Goal: Communication & Community: Answer question/provide support

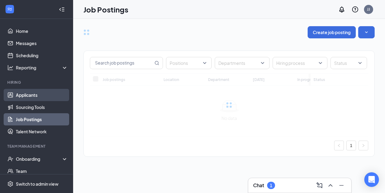
click at [31, 96] on link "Applicants" at bounding box center [42, 95] width 52 height 12
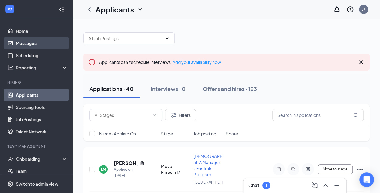
click at [29, 42] on link "Messages" at bounding box center [42, 43] width 52 height 12
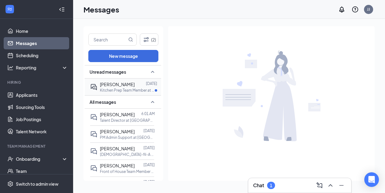
click at [124, 84] on span "[PERSON_NAME]" at bounding box center [117, 84] width 35 height 5
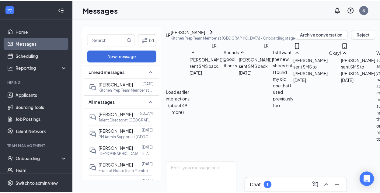
scroll to position [329, 0]
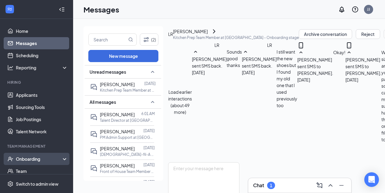
click at [37, 157] on div "Onboarding" at bounding box center [39, 159] width 47 height 6
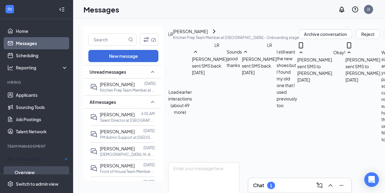
click at [31, 172] on link "Overview" at bounding box center [41, 172] width 53 height 12
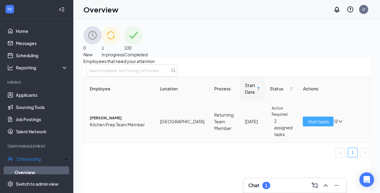
click at [309, 125] on span "Start tasks" at bounding box center [318, 121] width 21 height 7
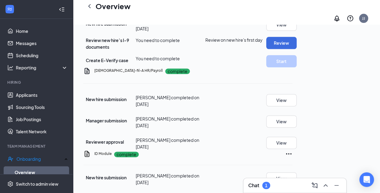
scroll to position [401, 0]
click at [297, 172] on button "View" at bounding box center [281, 178] width 30 height 12
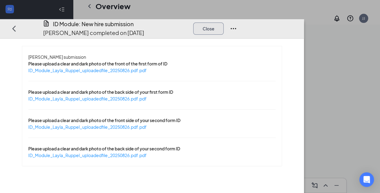
click at [224, 23] on button "Close" at bounding box center [208, 29] width 30 height 12
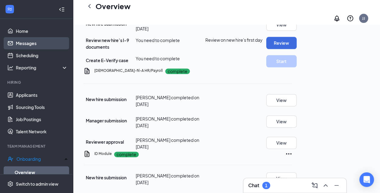
click at [26, 42] on link "Messages" at bounding box center [42, 43] width 52 height 12
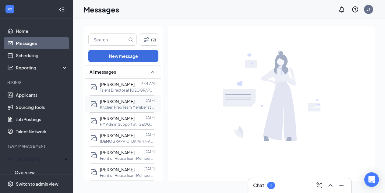
click at [121, 105] on p "Kitchen Prep Team Member at [GEOGRAPHIC_DATA]" at bounding box center [127, 107] width 55 height 5
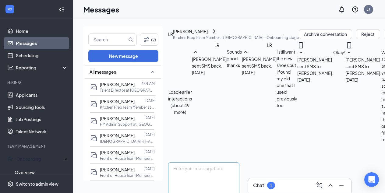
scroll to position [329, 0]
click at [198, 162] on textarea at bounding box center [203, 180] width 71 height 37
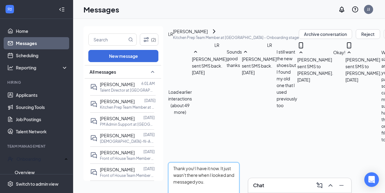
click at [239, 162] on textarea "Thank you! I have it now. It just wasn't there when I looked and messaged you." at bounding box center [203, 180] width 71 height 37
click at [239, 162] on textarea "Thank you! I have it now. It just wasn't there yet when I looked and messaged y…" at bounding box center [203, 180] width 71 height 37
type textarea "Thank you! I have it now. It just wasn't there yet when I looked and messaged y…"
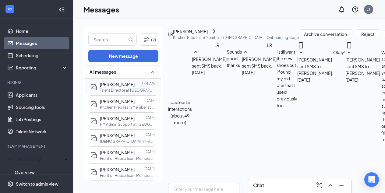
scroll to position [388, 0]
click at [114, 84] on span "[PERSON_NAME]" at bounding box center [117, 84] width 35 height 5
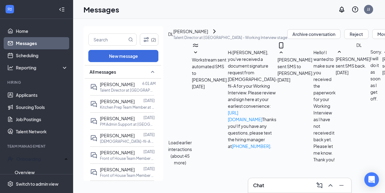
scroll to position [183, 0]
click at [26, 95] on link "Applicants" at bounding box center [42, 95] width 52 height 12
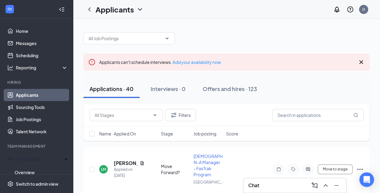
click at [359, 60] on icon "Cross" at bounding box center [361, 61] width 7 height 7
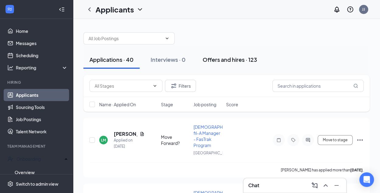
click at [228, 60] on div "Offers and hires · 123" at bounding box center [230, 60] width 54 height 8
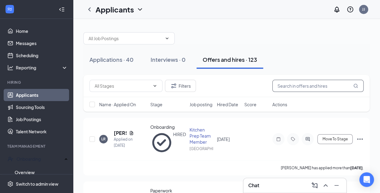
click at [282, 86] on input "text" at bounding box center [317, 86] width 91 height 12
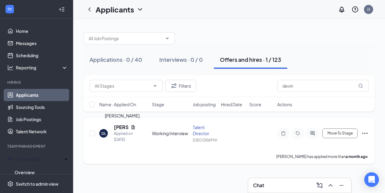
click at [119, 129] on h5 "[PERSON_NAME]" at bounding box center [121, 127] width 14 height 7
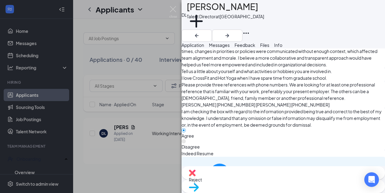
scroll to position [629, 0]
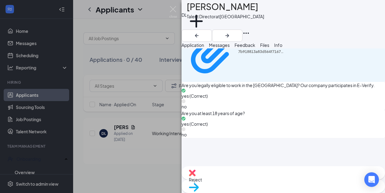
click at [174, 9] on img at bounding box center [173, 12] width 8 height 12
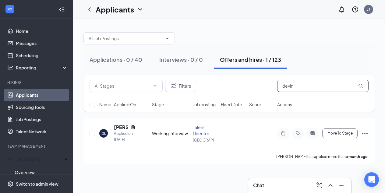
drag, startPoint x: 301, startPoint y: 87, endPoint x: 237, endPoint y: 85, distance: 63.9
click at [237, 85] on div "Filters devin" at bounding box center [228, 86] width 279 height 12
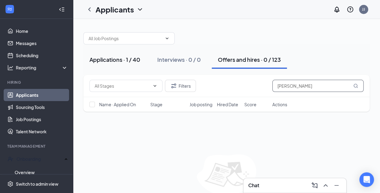
type input "[PERSON_NAME]"
click at [106, 58] on div "Applications · 1 / 40" at bounding box center [114, 60] width 51 height 8
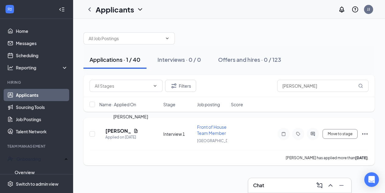
click at [120, 130] on h5 "[PERSON_NAME]" at bounding box center [118, 130] width 26 height 7
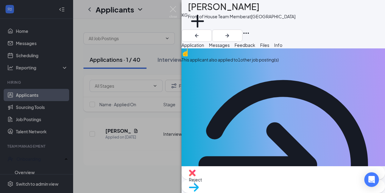
click at [366, 67] on icon "ArrowCircle" at bounding box center [282, 164] width 203 height 203
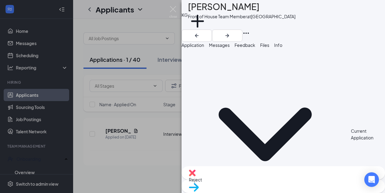
click at [204, 48] on span "Application" at bounding box center [192, 44] width 23 height 5
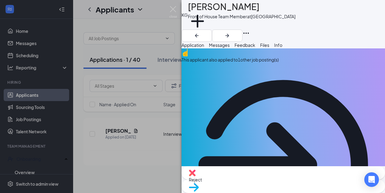
click at [229, 48] on span "Messages" at bounding box center [219, 44] width 21 height 5
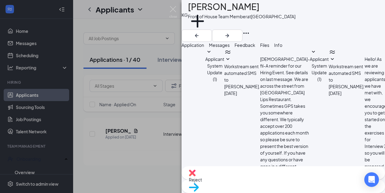
scroll to position [336, 0]
paste textarea "Hello! As part of the interview process, we invite you to a working interview. …"
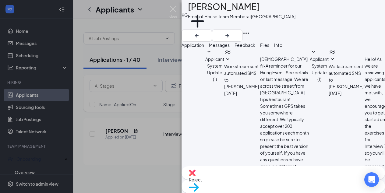
type textarea "Hello! As part of the interview process, we invite you to a working interview. …"
click at [171, 8] on img at bounding box center [173, 12] width 8 height 12
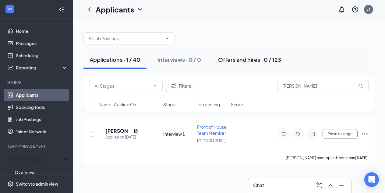
click at [253, 57] on div "Offers and hires · 0 / 123" at bounding box center [249, 60] width 63 height 8
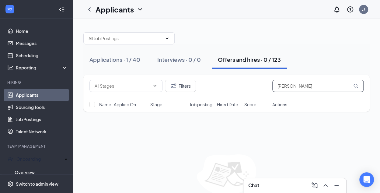
drag, startPoint x: 306, startPoint y: 87, endPoint x: 245, endPoint y: 80, distance: 61.6
click at [245, 80] on div "Filters [PERSON_NAME]" at bounding box center [226, 86] width 274 height 12
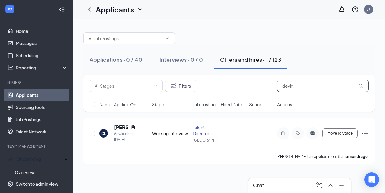
type input "devin"
click at [315, 136] on icon "ActiveChat" at bounding box center [312, 133] width 7 height 5
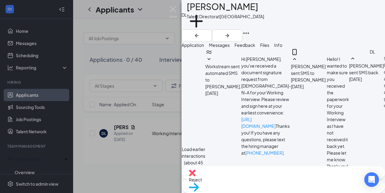
scroll to position [267, 0]
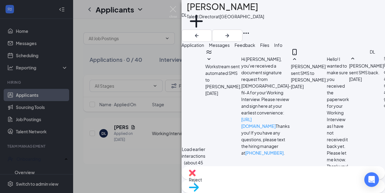
type textarea "Thank you for completing the paperwork. When in the restaurant please do not br…"
click at [173, 9] on img at bounding box center [173, 12] width 8 height 12
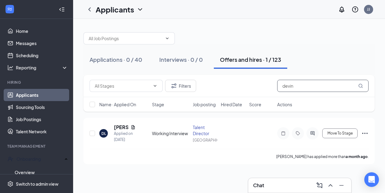
drag, startPoint x: 299, startPoint y: 88, endPoint x: 240, endPoint y: 81, distance: 59.4
click at [240, 81] on div "Filters devin" at bounding box center [228, 86] width 279 height 12
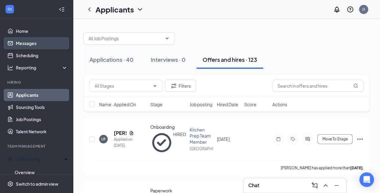
click at [31, 42] on link "Messages" at bounding box center [42, 43] width 52 height 12
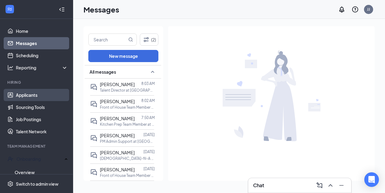
click at [39, 94] on link "Applicants" at bounding box center [42, 95] width 52 height 12
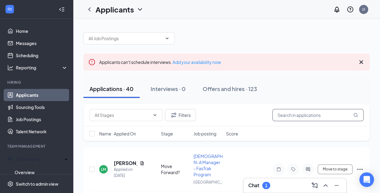
click at [288, 117] on input "text" at bounding box center [317, 115] width 91 height 12
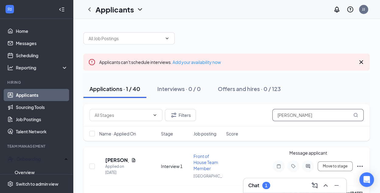
type input "[PERSON_NAME]"
click at [309, 166] on icon "ActiveChat" at bounding box center [307, 166] width 7 height 5
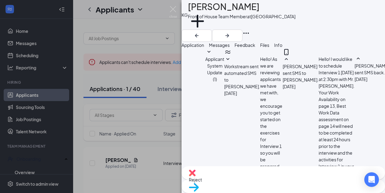
scroll to position [502, 0]
paste textarea "Great! Do you have non-slip shoes, or do you need to swing by the office and si…"
type textarea "Great! Do you have non-slip shoes, or do you need to swing by the office and si…"
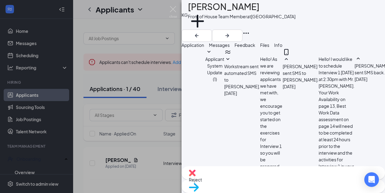
scroll to position [554, 0]
click at [217, 184] on span "Move to stage" at bounding box center [203, 194] width 28 height 5
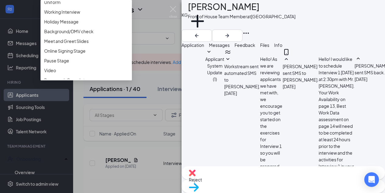
scroll to position [168, 0]
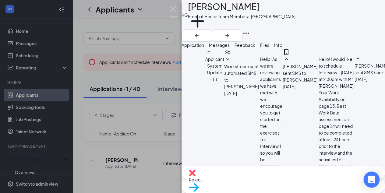
click at [370, 180] on icon "Open Intercom Messenger" at bounding box center [371, 180] width 7 height 8
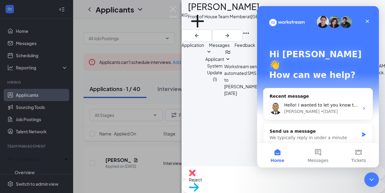
scroll to position [0, 0]
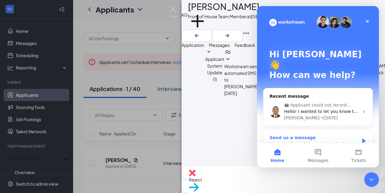
click at [361, 139] on icon "Intercom messenger" at bounding box center [363, 141] width 4 height 4
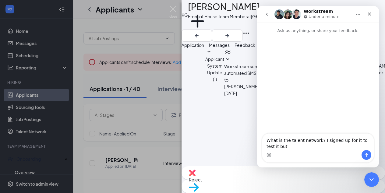
click at [281, 145] on textarea "What is the talent network? I signed up for it to test it but" at bounding box center [317, 142] width 111 height 16
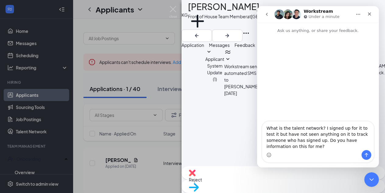
type textarea "What is the talent network? I signed up for it to test it but have not seen any…"
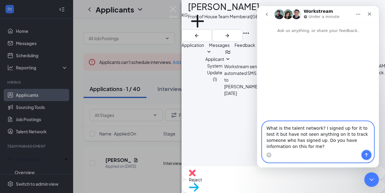
click at [366, 157] on icon "Send a message…" at bounding box center [366, 154] width 5 height 5
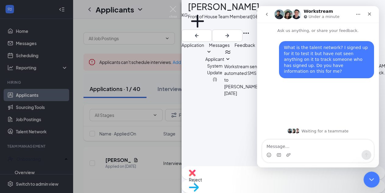
click at [370, 178] on icon "Close Intercom Messenger" at bounding box center [370, 178] width 7 height 7
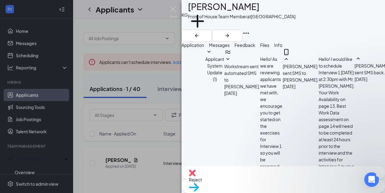
scroll to position [13, 0]
click at [202, 48] on span "Application" at bounding box center [192, 44] width 23 height 5
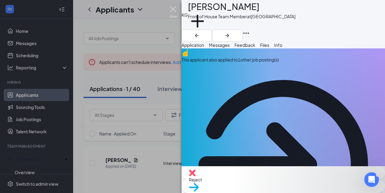
click at [173, 8] on img at bounding box center [173, 12] width 8 height 12
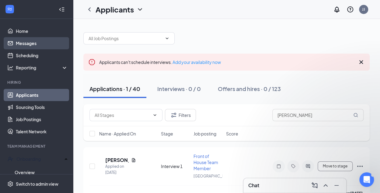
click at [32, 42] on link "Messages" at bounding box center [42, 43] width 52 height 12
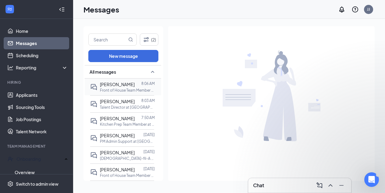
click at [134, 86] on div at bounding box center [137, 84] width 7 height 7
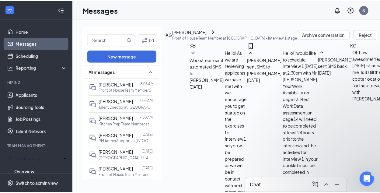
scroll to position [493, 0]
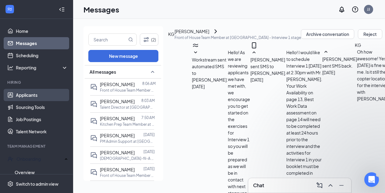
click at [26, 95] on link "Applicants" at bounding box center [42, 95] width 52 height 12
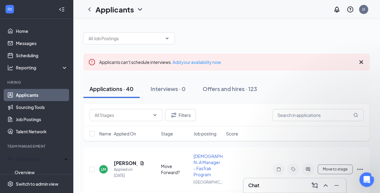
scroll to position [48, 0]
click at [361, 62] on icon "Cross" at bounding box center [361, 62] width 4 height 4
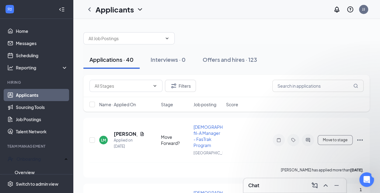
scroll to position [205, 0]
